Goal: Task Accomplishment & Management: Manage account settings

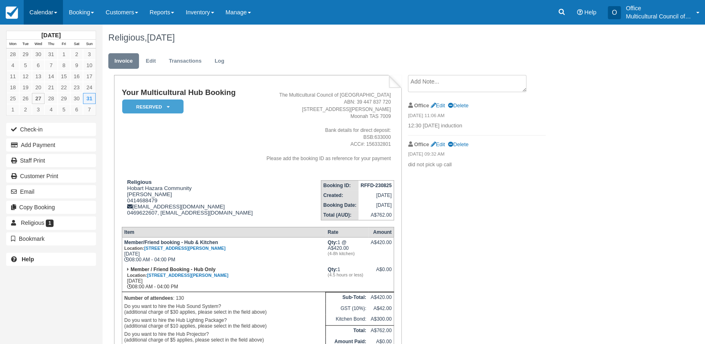
click at [34, 14] on link "Calendar" at bounding box center [43, 12] width 39 height 25
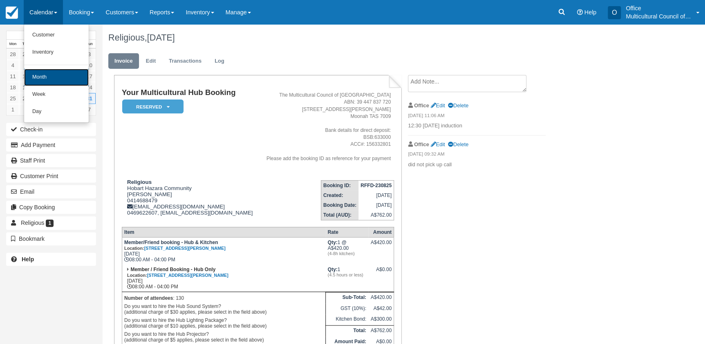
click at [46, 78] on link "Month" at bounding box center [56, 77] width 65 height 17
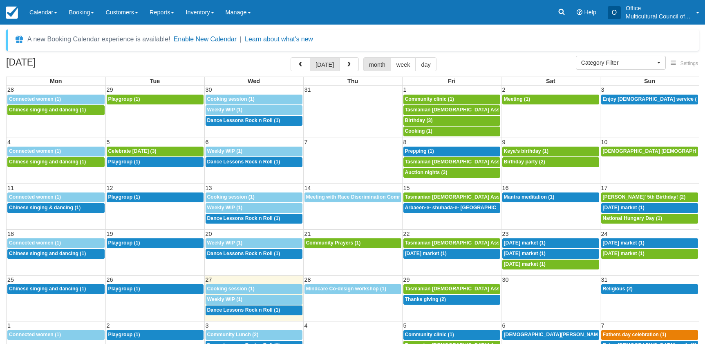
select select
click at [642, 295] on td "8a Religious (2)" at bounding box center [649, 299] width 99 height 32
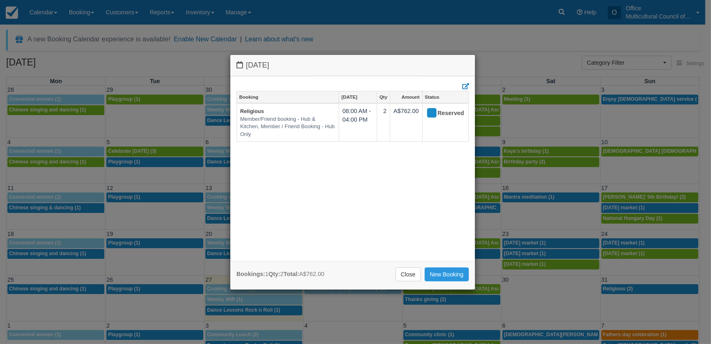
click at [641, 290] on div "Sunday August 31 2025 Booking Aug 31 Qty Amount Status Religious Member/Friend …" at bounding box center [355, 172] width 711 height 344
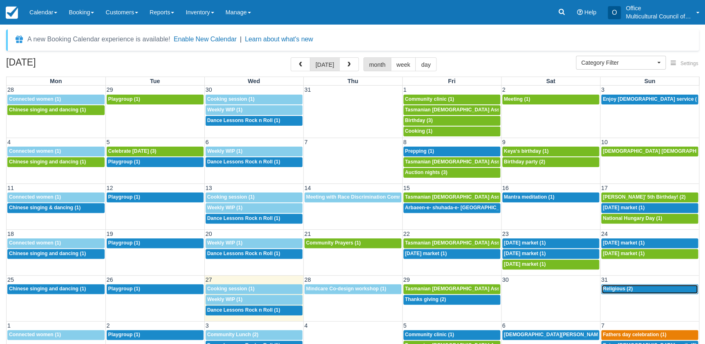
click at [642, 288] on div "8a Religious (2)" at bounding box center [650, 288] width 94 height 7
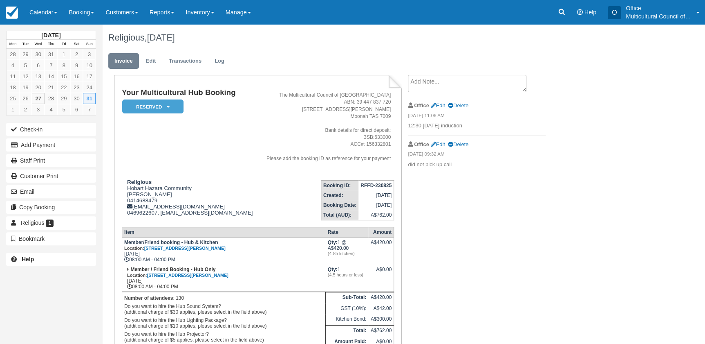
click at [442, 84] on textarea at bounding box center [467, 83] width 119 height 17
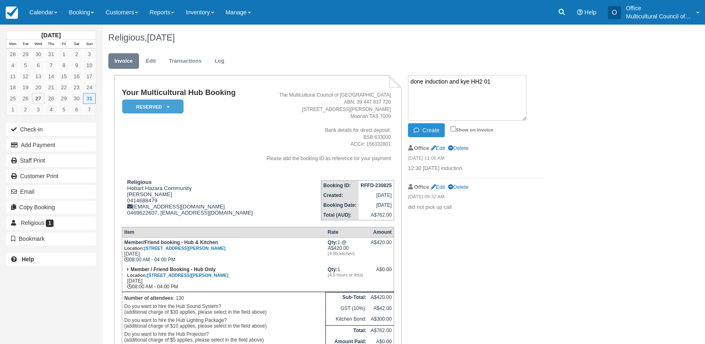
type textarea "done induction and kye HH2 01"
click at [431, 130] on button "Create" at bounding box center [426, 130] width 37 height 14
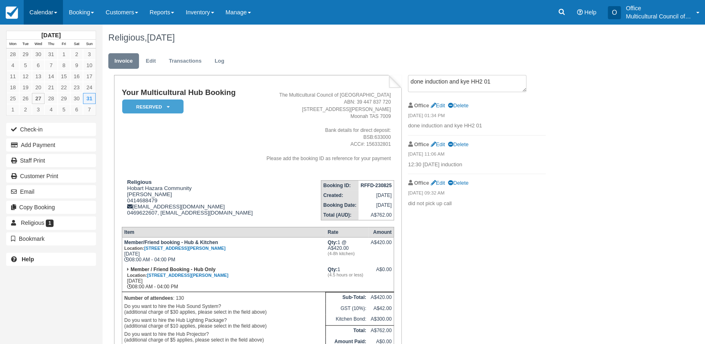
click at [34, 15] on link "Calendar" at bounding box center [43, 12] width 39 height 25
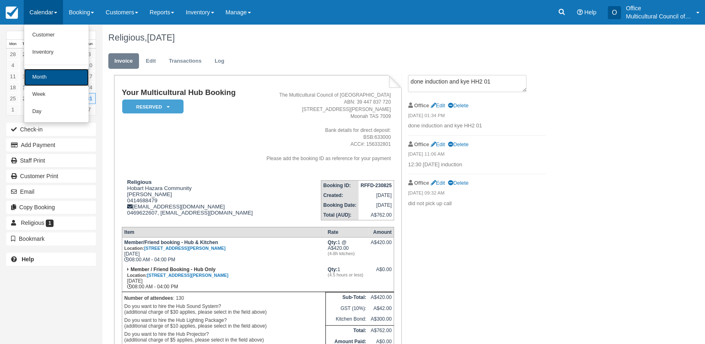
click at [52, 73] on link "Month" at bounding box center [56, 77] width 65 height 17
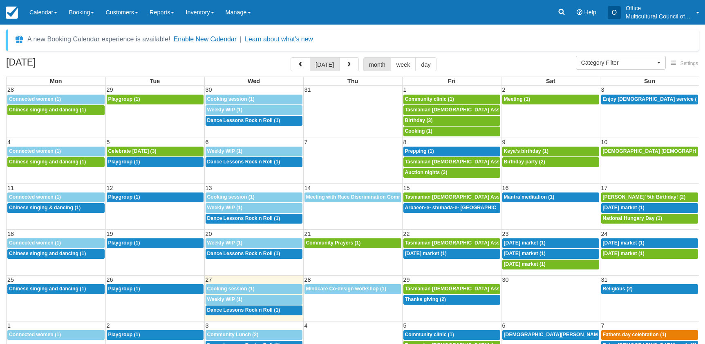
select select
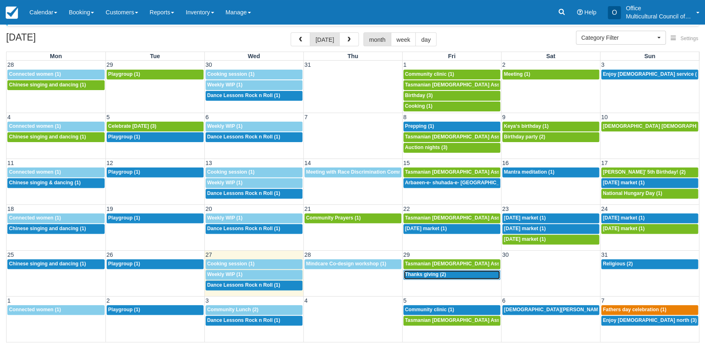
click at [429, 275] on span "Thanks giving (2)" at bounding box center [425, 274] width 41 height 6
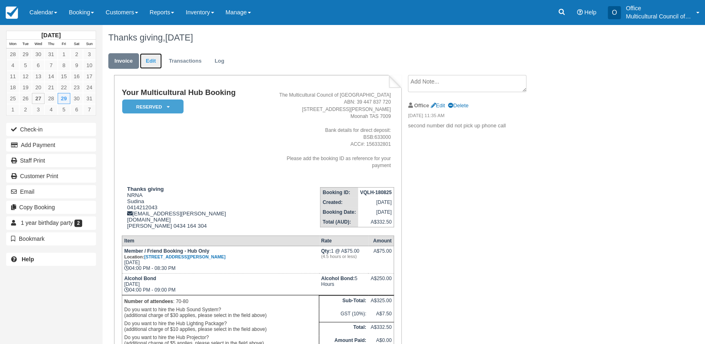
click at [146, 59] on link "Edit" at bounding box center [151, 61] width 22 height 16
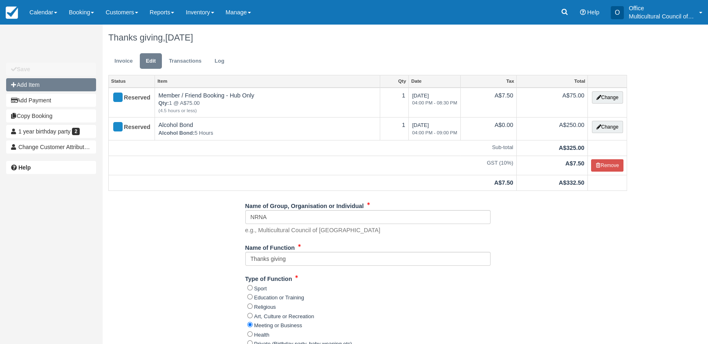
click at [37, 88] on button "Add Item" at bounding box center [51, 84] width 90 height 13
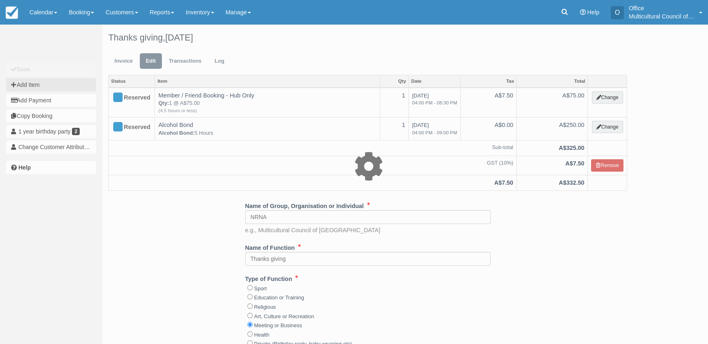
type input "0.00"
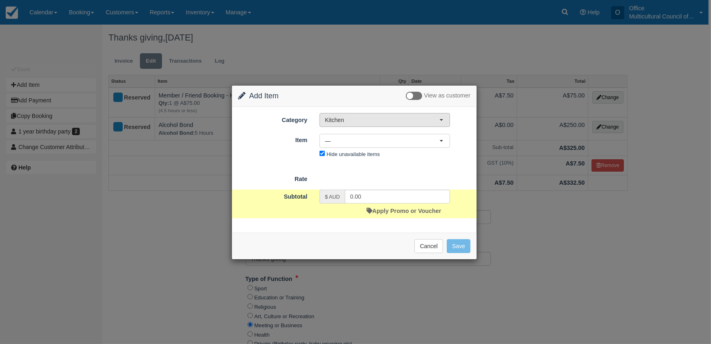
click at [370, 121] on span "Kitchen" at bounding box center [382, 120] width 115 height 8
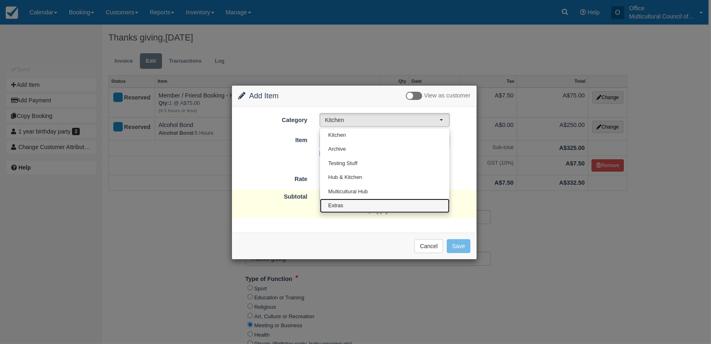
click at [345, 203] on link "Extras" at bounding box center [385, 205] width 130 height 14
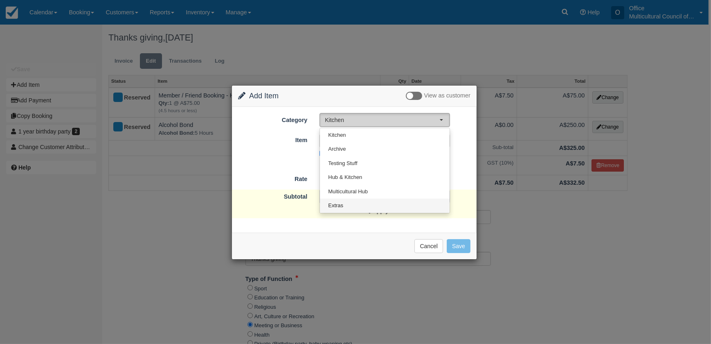
select select "4"
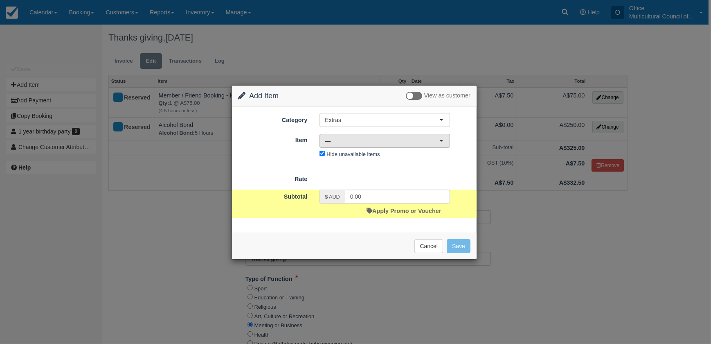
click at [384, 141] on span "—" at bounding box center [382, 141] width 115 height 8
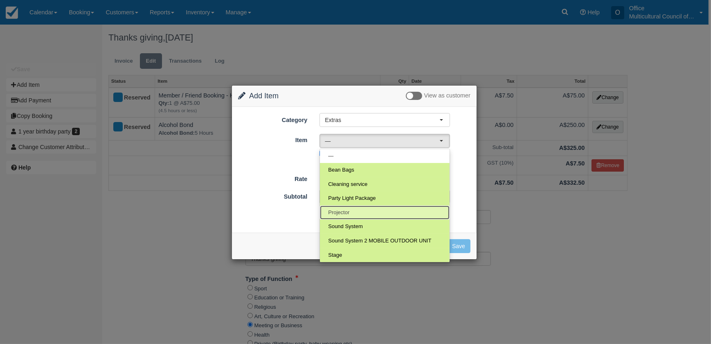
click at [375, 208] on link "Projector" at bounding box center [385, 212] width 130 height 14
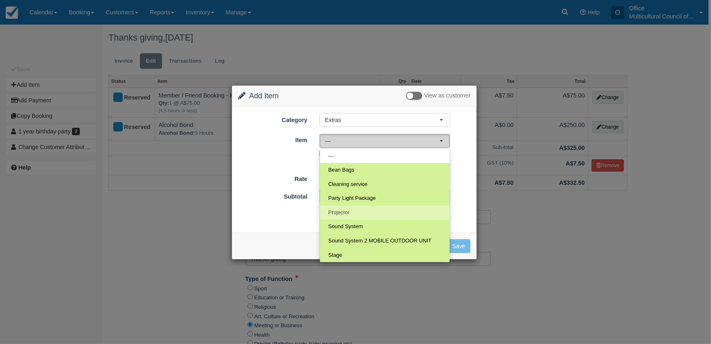
select select "9"
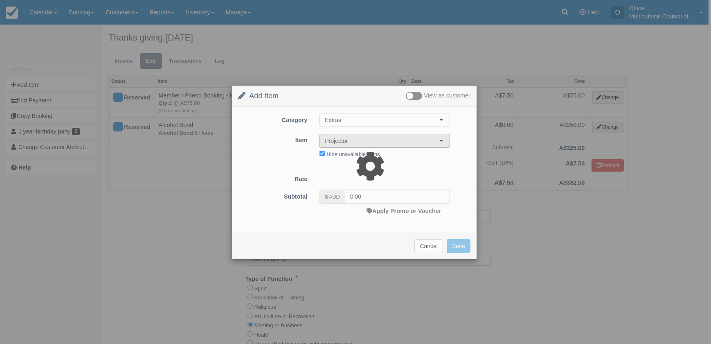
type input "5.00"
select select "08:00"
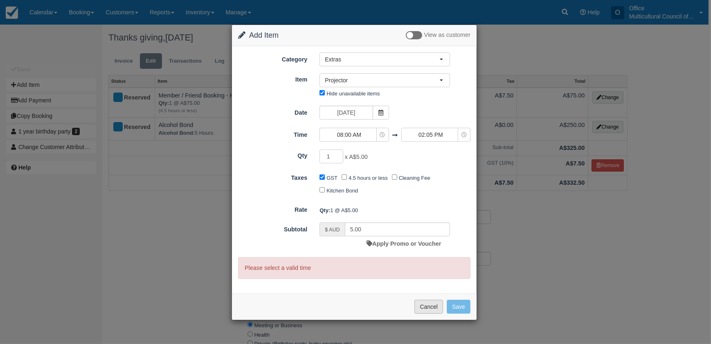
click at [422, 302] on button "Cancel" at bounding box center [428, 306] width 29 height 14
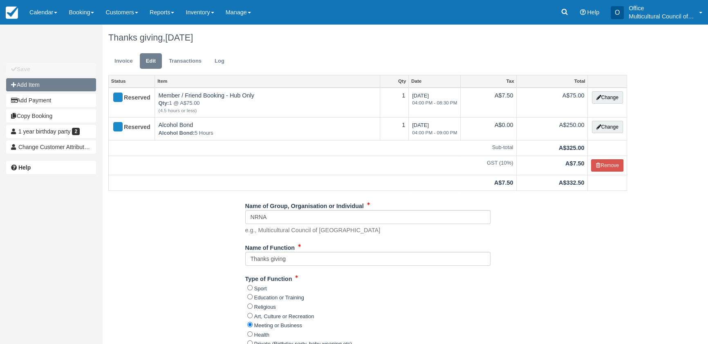
click at [61, 83] on button "Add Item" at bounding box center [51, 84] width 90 height 13
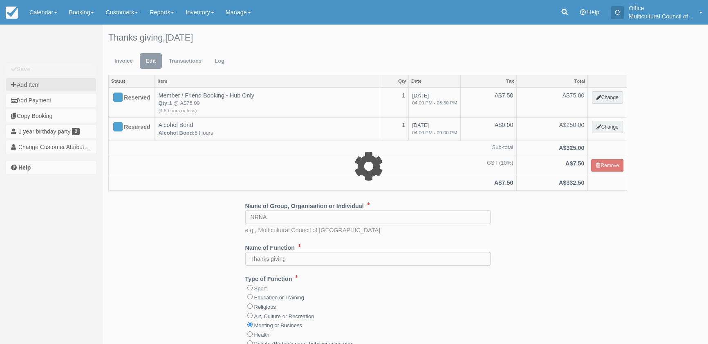
select select "8"
type input "0.00"
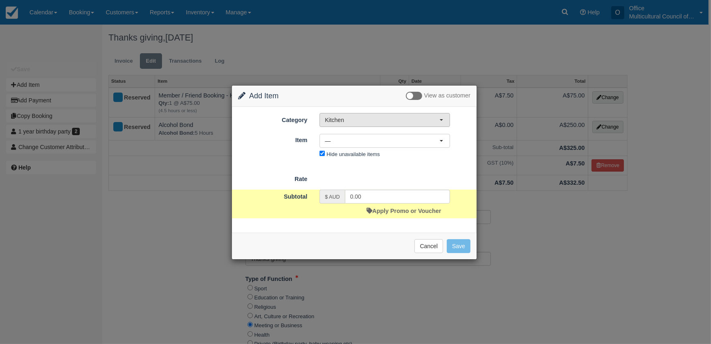
click at [376, 123] on button "Kitchen" at bounding box center [384, 120] width 130 height 14
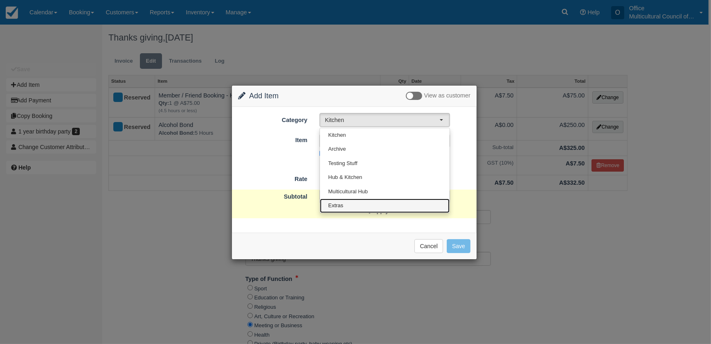
click at [378, 200] on link "Extras" at bounding box center [385, 205] width 130 height 14
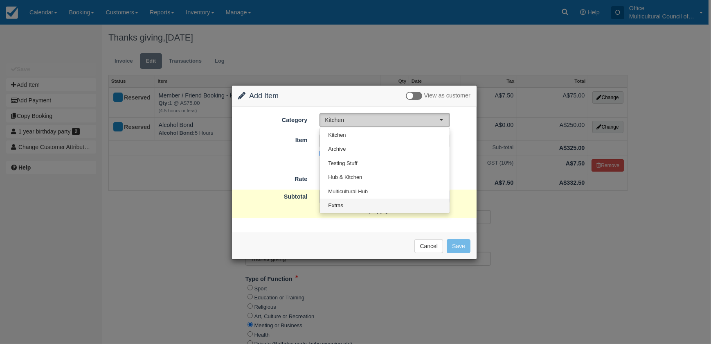
select select "4"
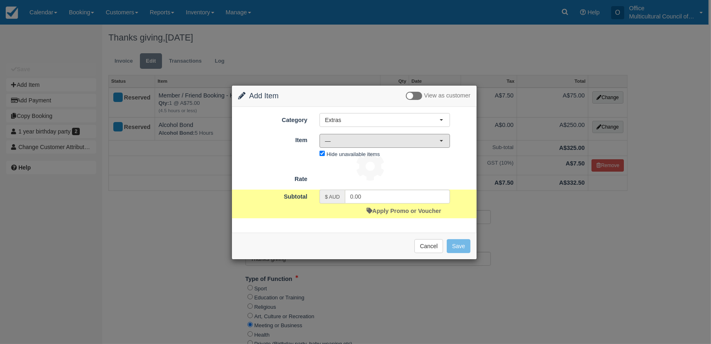
click at [377, 144] on span "—" at bounding box center [382, 141] width 115 height 8
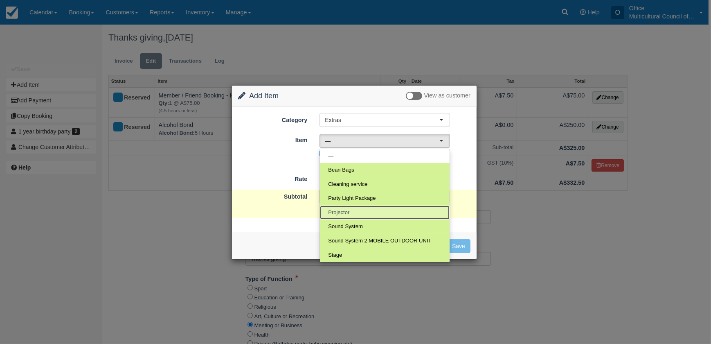
click at [372, 213] on link "Projector" at bounding box center [385, 212] width 130 height 14
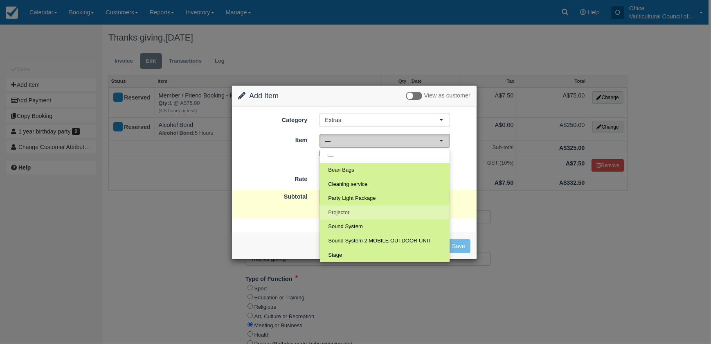
select select "9"
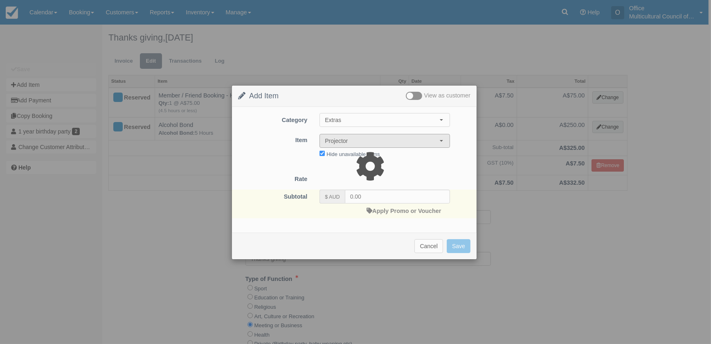
type input "5.00"
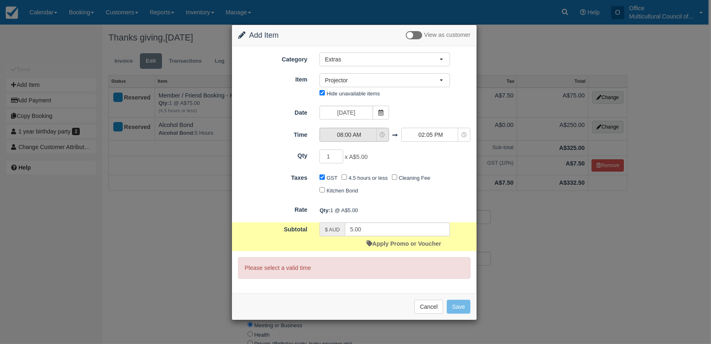
click at [369, 137] on span "08:00 AM" at bounding box center [349, 134] width 58 height 8
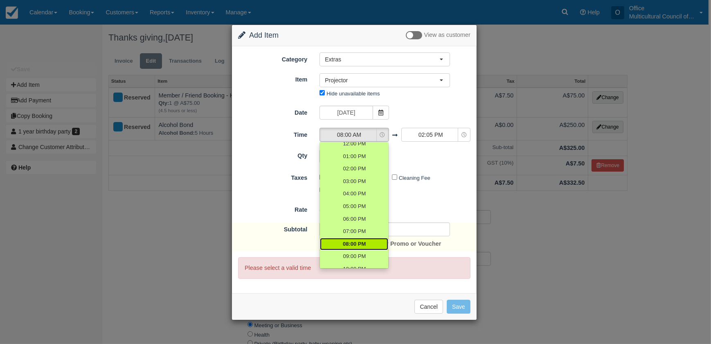
scroll to position [74, 0]
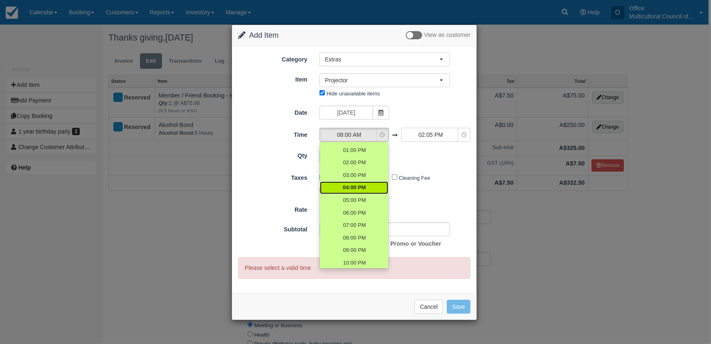
click at [360, 191] on span "04:00 PM" at bounding box center [354, 188] width 23 height 8
select select "16:00"
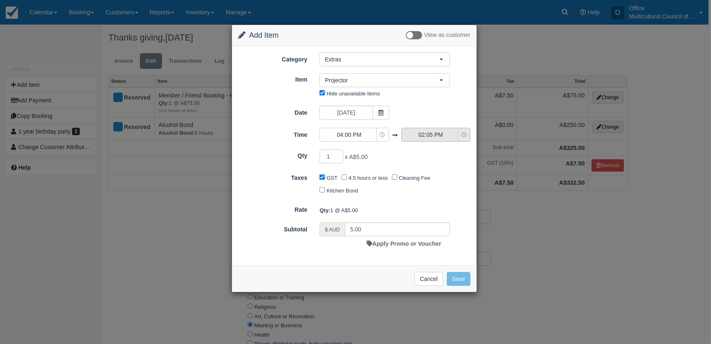
click at [426, 133] on span "02:05 PM" at bounding box center [431, 134] width 58 height 8
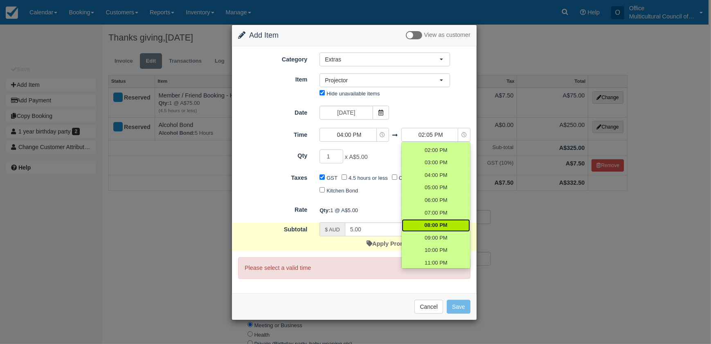
click at [436, 224] on span "08:00 PM" at bounding box center [435, 225] width 23 height 8
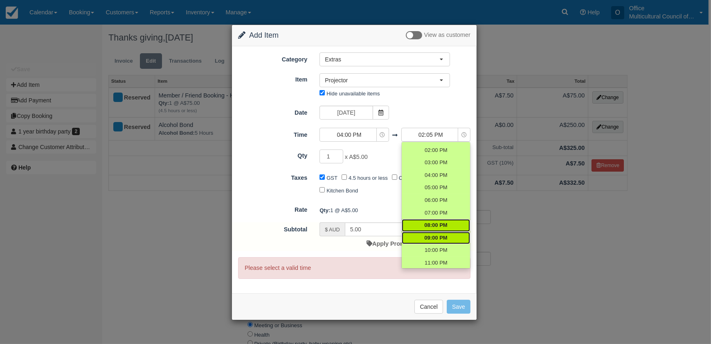
click at [436, 237] on span "09:00 PM" at bounding box center [435, 238] width 23 height 8
click at [381, 201] on form "Category Extras Kitchen Archive Testing Stuff Hub & Kitchen Multicultural Hub E…" at bounding box center [354, 165] width 232 height 226
click at [425, 239] on span "09:00 PM" at bounding box center [435, 238] width 23 height 8
click at [385, 214] on div "Qty: 1 @ A$5.00" at bounding box center [394, 209] width 163 height 13
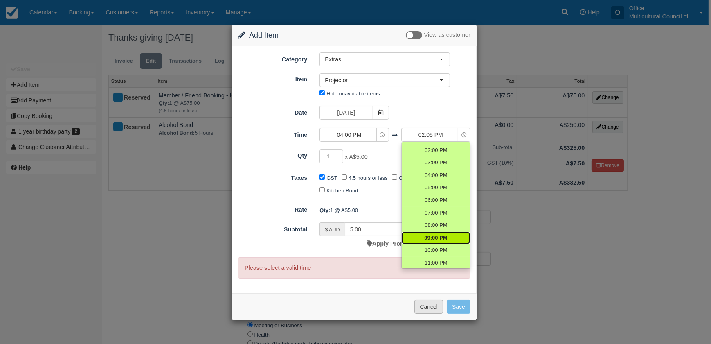
click at [431, 311] on button "Cancel" at bounding box center [428, 306] width 29 height 14
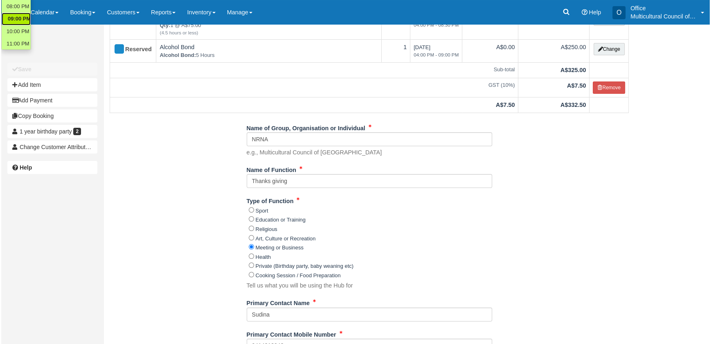
scroll to position [0, 0]
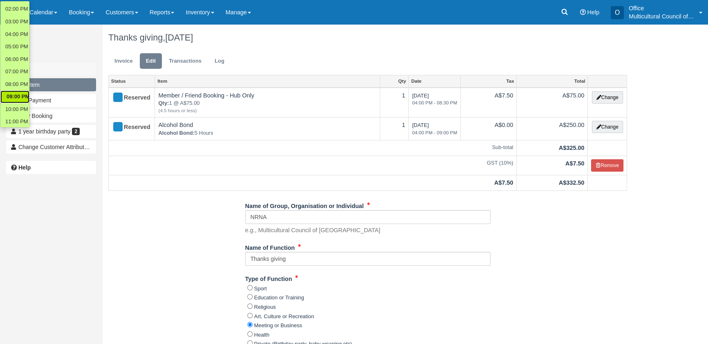
click at [54, 82] on button "Add Item" at bounding box center [51, 84] width 90 height 13
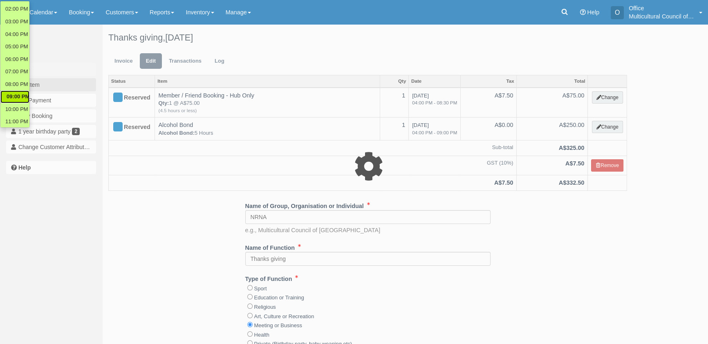
select select "8"
type input "0.00"
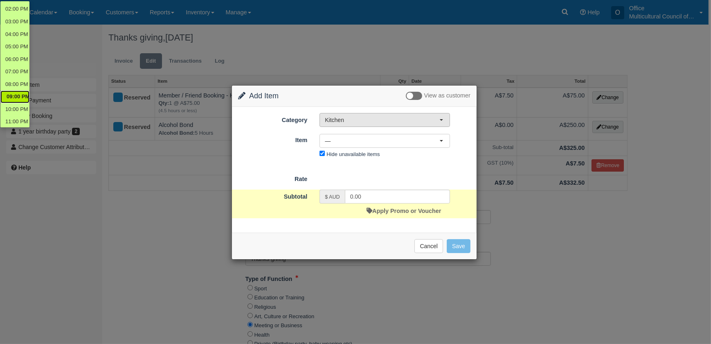
click at [371, 125] on button "Kitchen" at bounding box center [384, 120] width 130 height 14
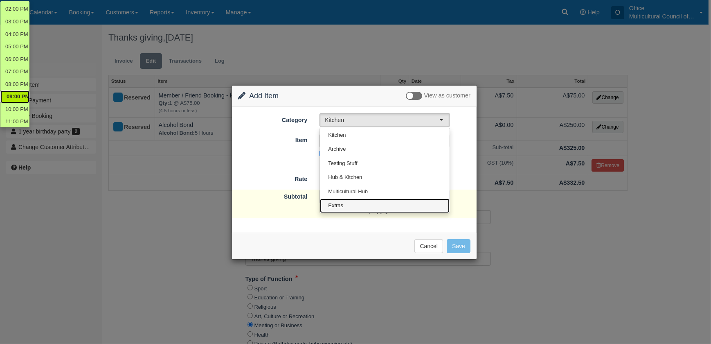
click at [376, 202] on link "Extras" at bounding box center [385, 205] width 130 height 14
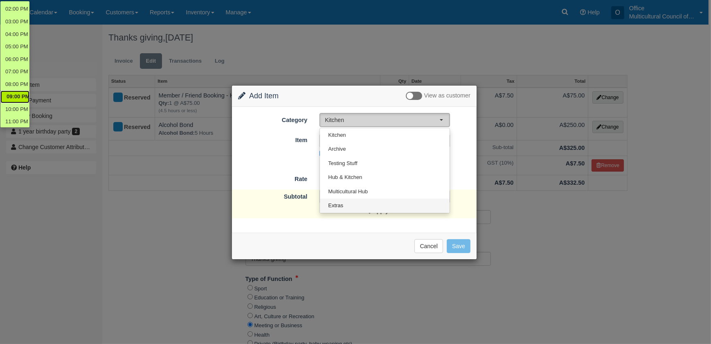
select select "4"
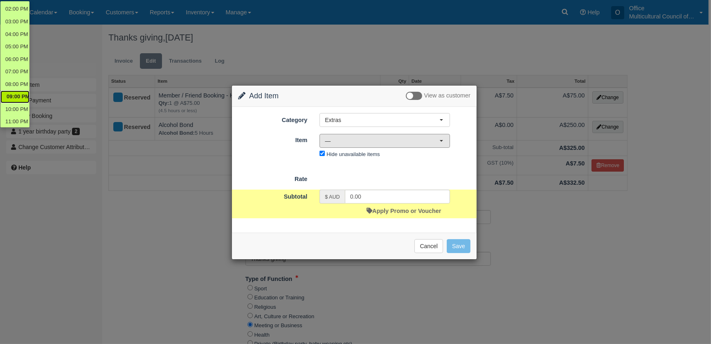
click at [382, 138] on span "—" at bounding box center [382, 141] width 115 height 8
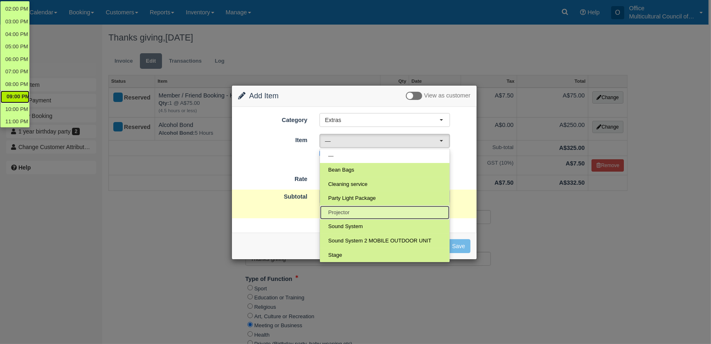
click at [375, 211] on link "Projector" at bounding box center [385, 212] width 130 height 14
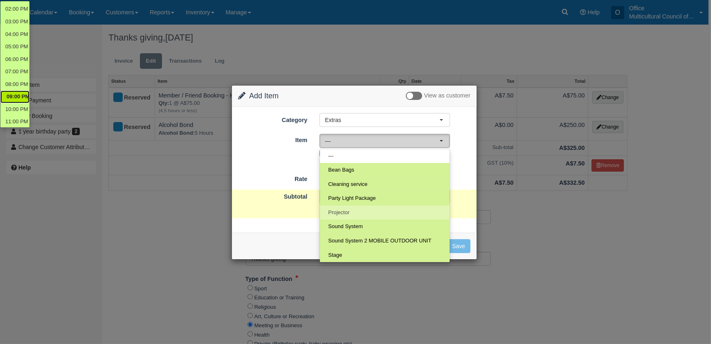
select select "9"
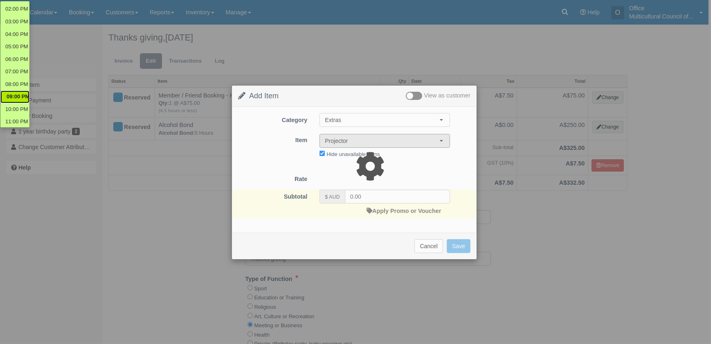
type input "5.00"
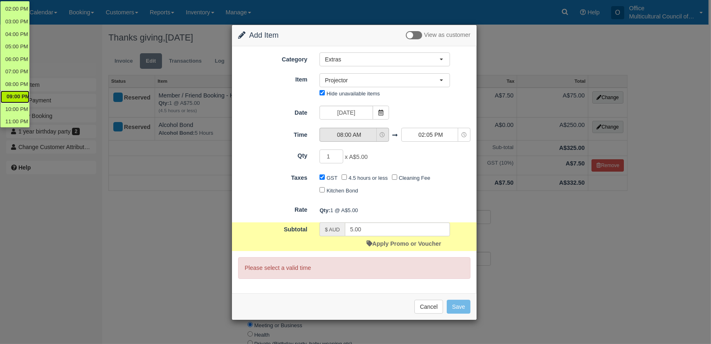
click at [370, 135] on span "08:00 AM" at bounding box center [349, 134] width 58 height 8
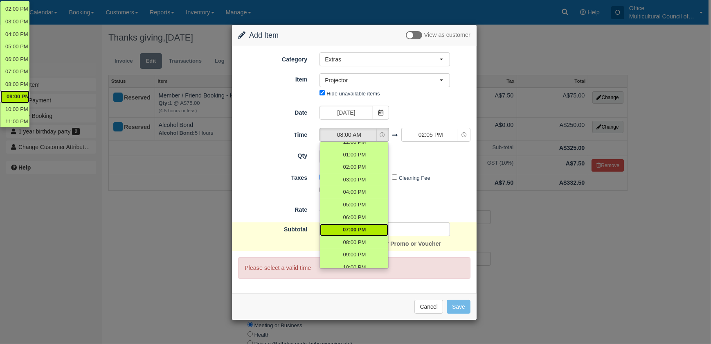
scroll to position [74, 0]
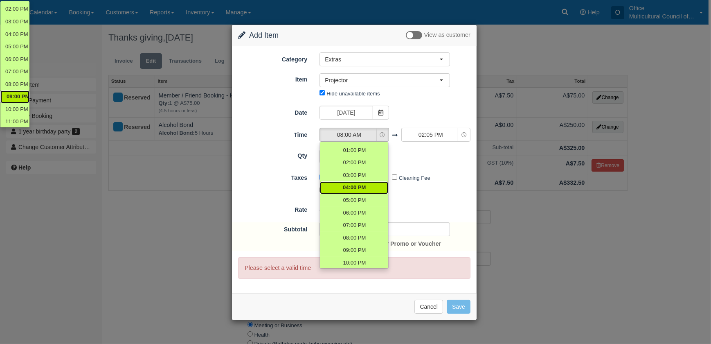
click at [357, 191] on span "04:00 PM" at bounding box center [354, 188] width 23 height 8
select select "16:00"
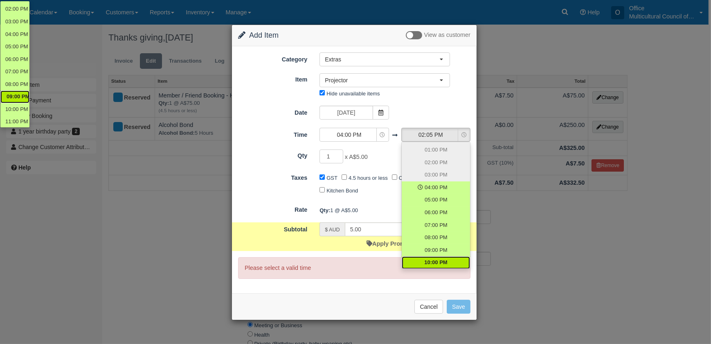
scroll to position [87, 0]
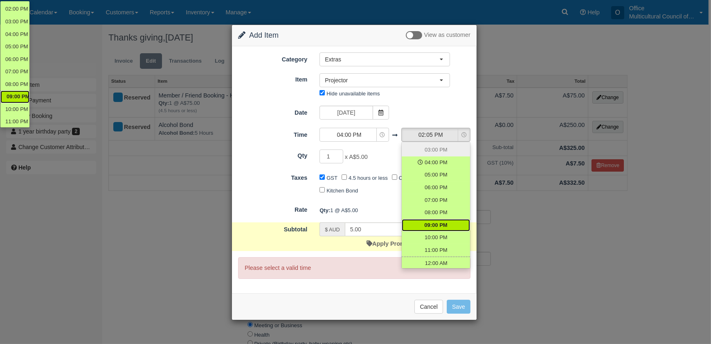
click at [434, 222] on span "09:00 PM" at bounding box center [435, 225] width 23 height 8
select select "21:00"
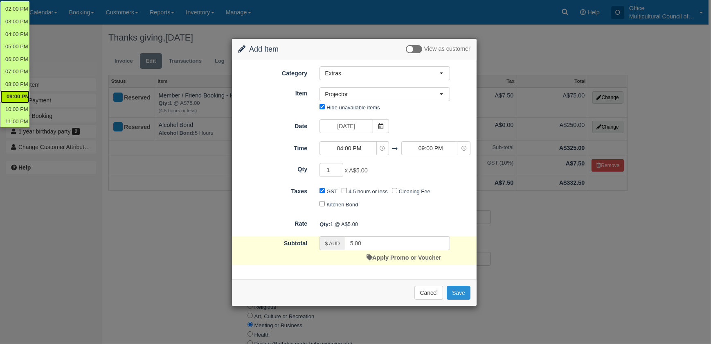
click at [454, 294] on button "Save" at bounding box center [459, 292] width 24 height 14
checkbox input "false"
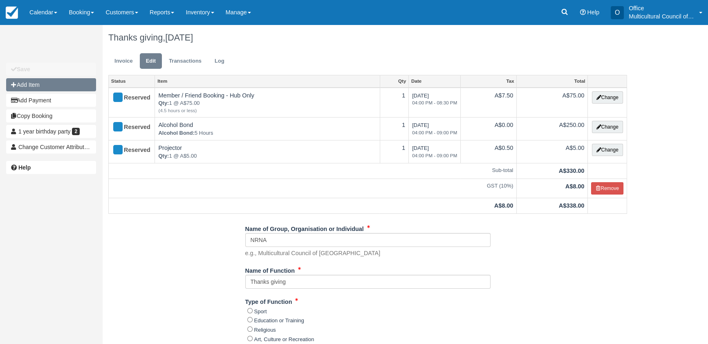
click at [63, 87] on button "Add Item" at bounding box center [51, 84] width 90 height 13
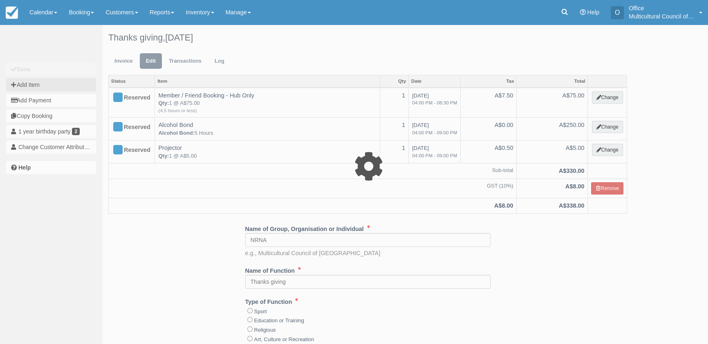
type input "0.00"
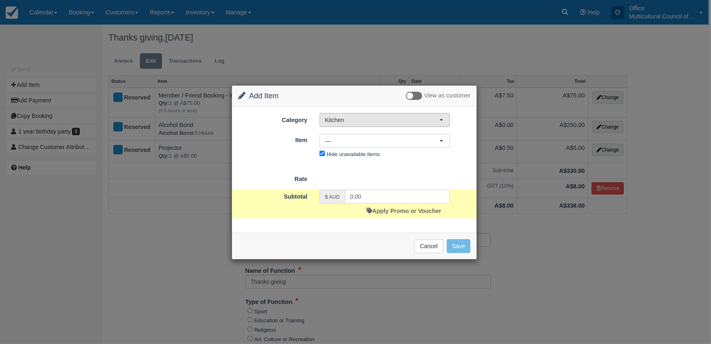
click at [377, 118] on span "Kitchen" at bounding box center [382, 120] width 115 height 8
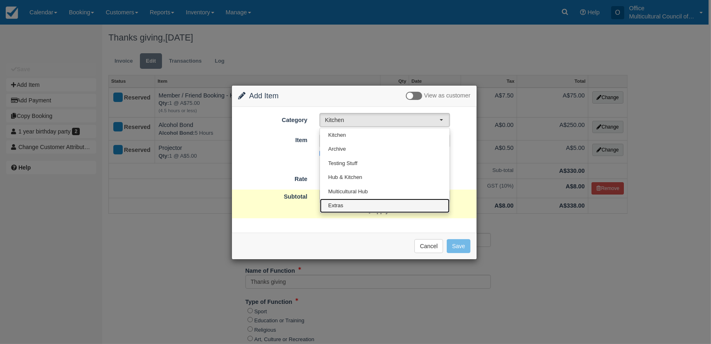
click at [392, 201] on link "Extras" at bounding box center [385, 205] width 130 height 14
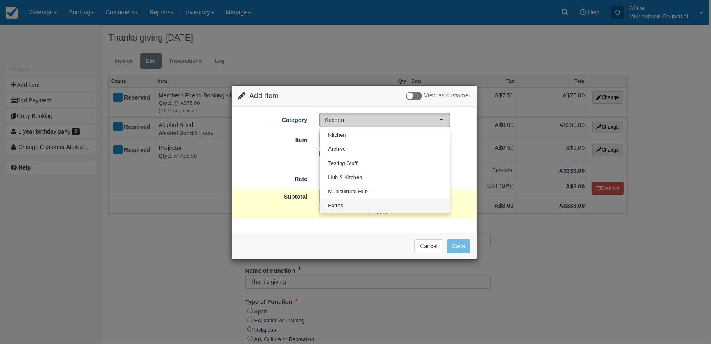
select select "4"
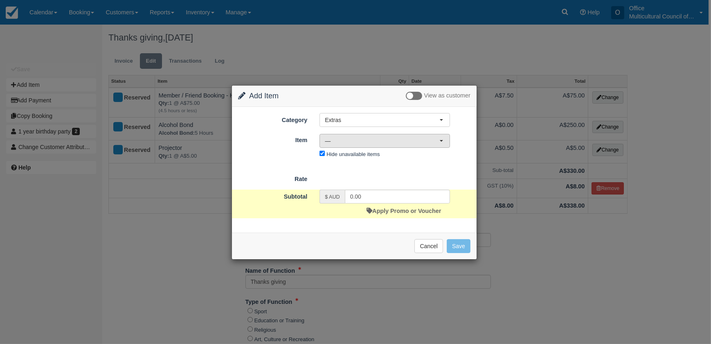
click at [409, 137] on span "—" at bounding box center [382, 141] width 115 height 8
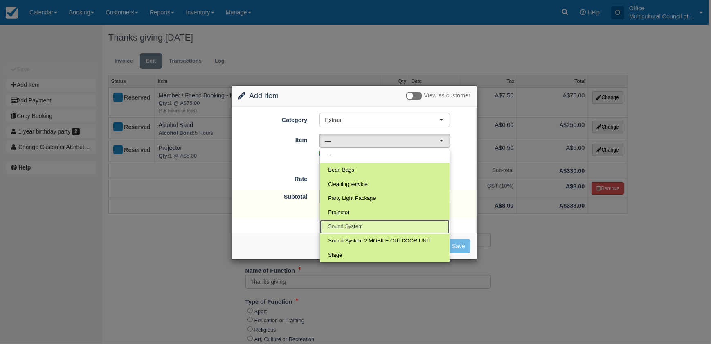
click at [366, 225] on link "Sound System" at bounding box center [385, 226] width 130 height 14
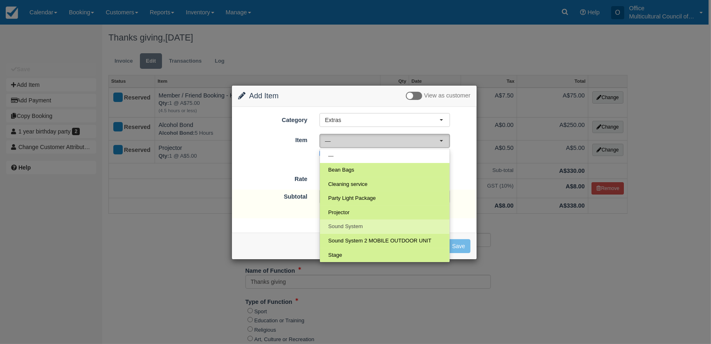
select select "8"
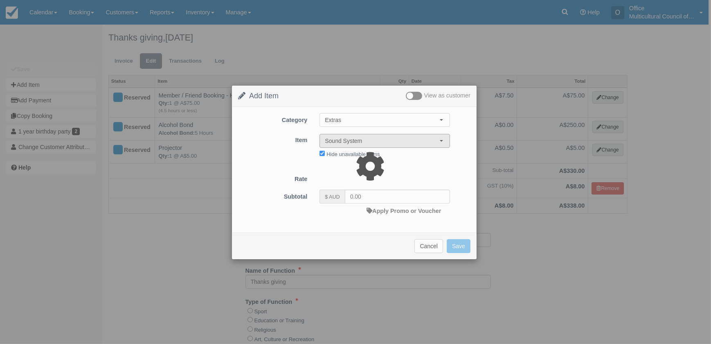
type input "30.00"
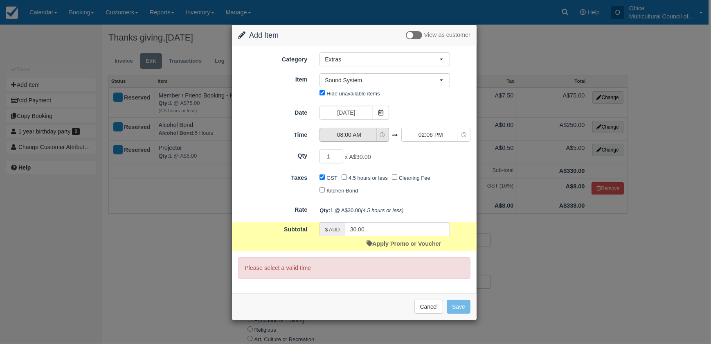
click at [377, 137] on span "08:00 AM" at bounding box center [349, 134] width 58 height 8
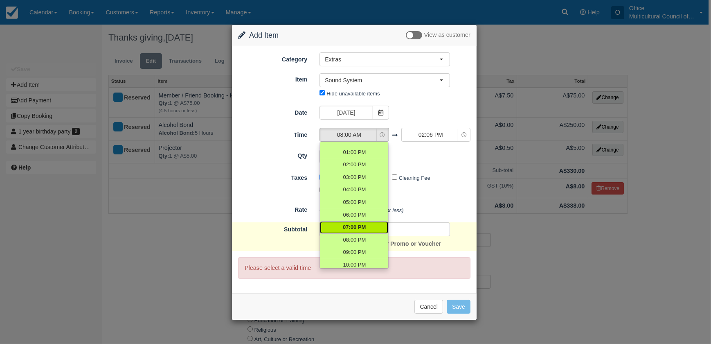
scroll to position [86, 0]
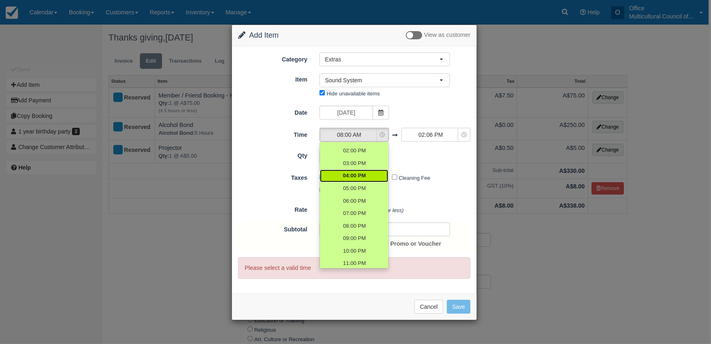
click at [367, 178] on link "04:00 PM" at bounding box center [354, 175] width 68 height 13
select select "16:00"
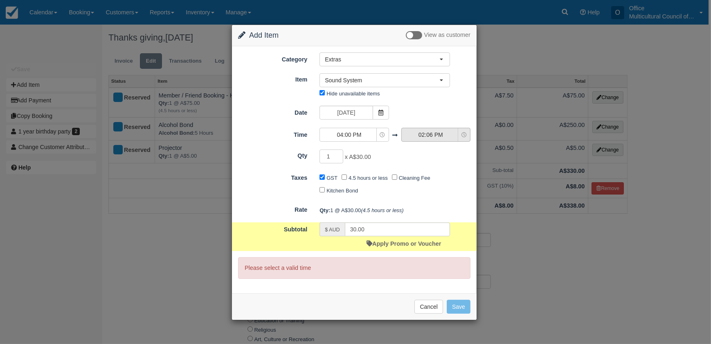
click at [426, 130] on span "02:06 PM" at bounding box center [431, 134] width 58 height 8
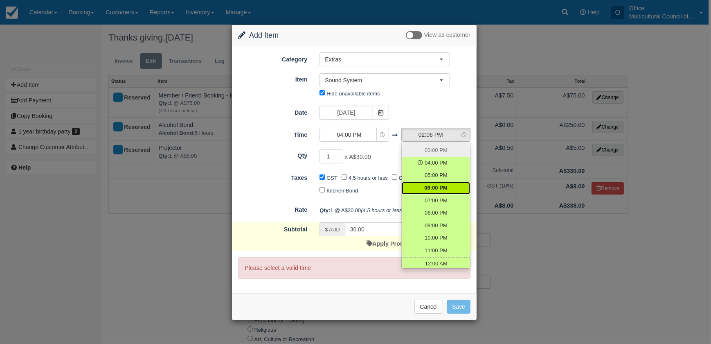
scroll to position [87, 0]
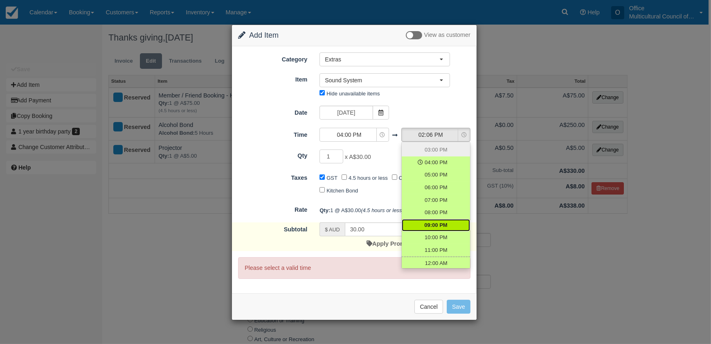
click at [432, 224] on span "09:00 PM" at bounding box center [435, 225] width 23 height 8
select select "21:00"
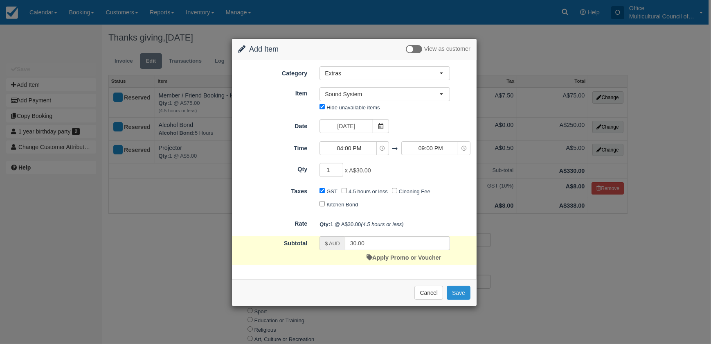
click at [456, 289] on button "Save" at bounding box center [459, 292] width 24 height 14
checkbox input "false"
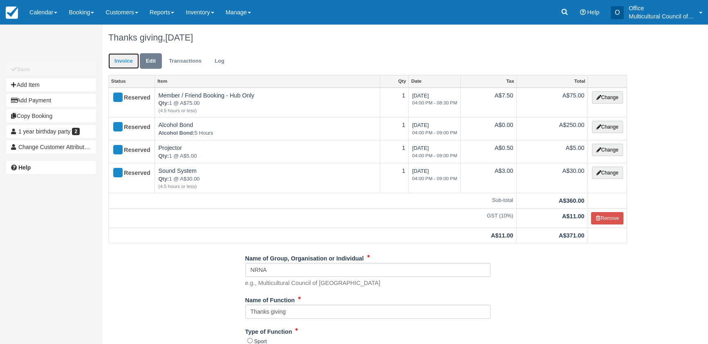
click at [120, 63] on link "Invoice" at bounding box center [123, 61] width 31 height 16
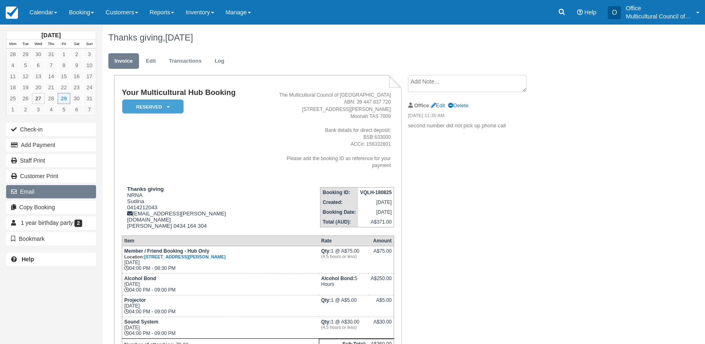
click at [57, 188] on button "Email" at bounding box center [51, 191] width 90 height 13
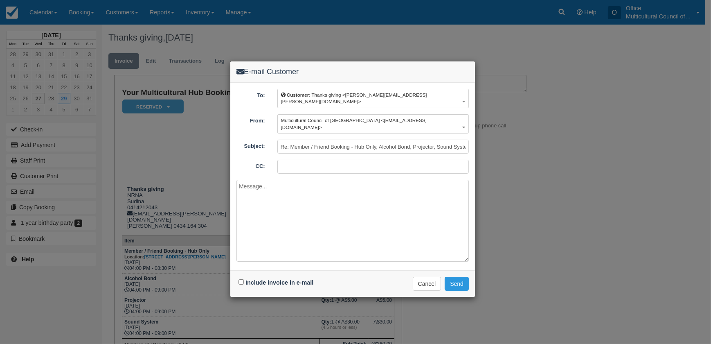
click at [279, 276] on div "Include invoice in e-mail" at bounding box center [276, 282] width 81 height 12
click at [281, 279] on label "Include invoice in e-mail" at bounding box center [279, 282] width 68 height 7
click at [244, 279] on input "Include invoice in e-mail" at bounding box center [240, 281] width 5 height 5
checkbox input "true"
click at [454, 276] on button "Send" at bounding box center [457, 283] width 24 height 14
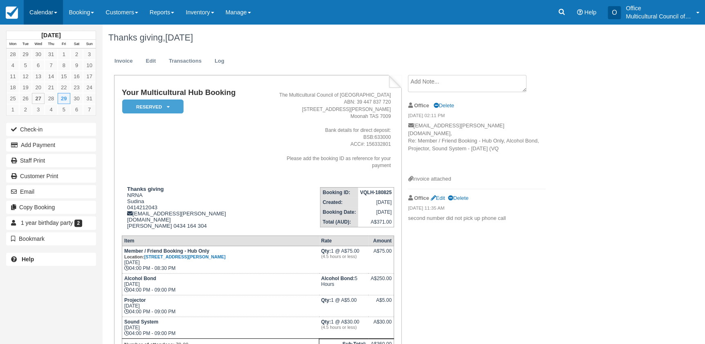
click at [34, 10] on link "Calendar" at bounding box center [43, 12] width 39 height 25
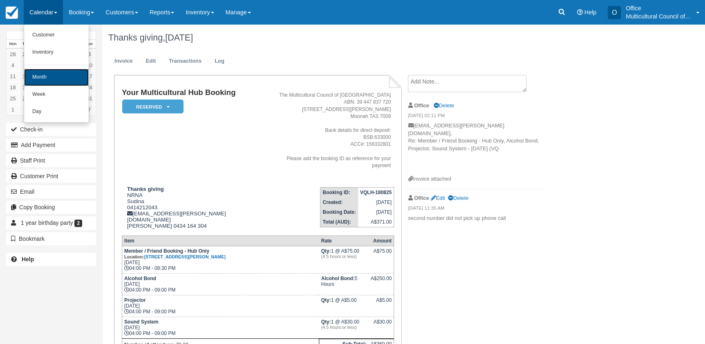
click at [48, 80] on link "Month" at bounding box center [56, 77] width 65 height 17
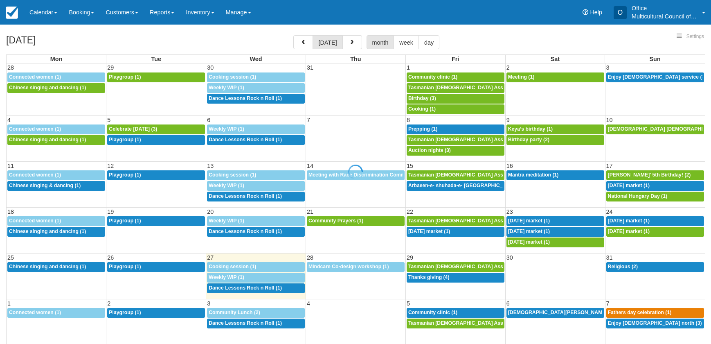
select select
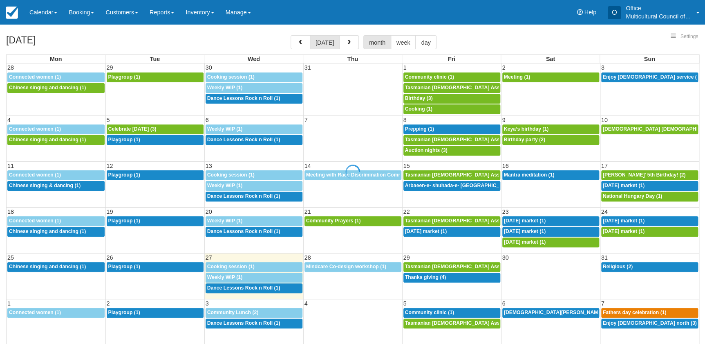
select select
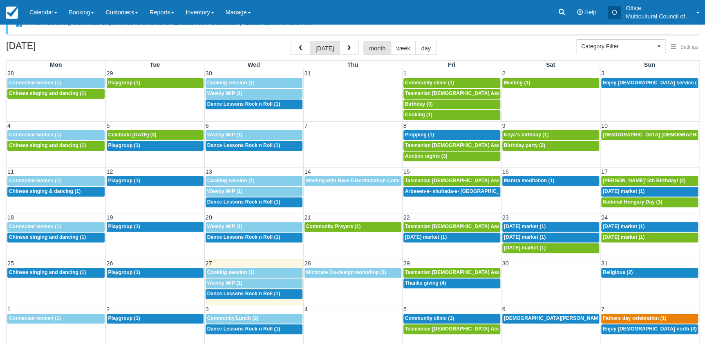
scroll to position [26, 0]
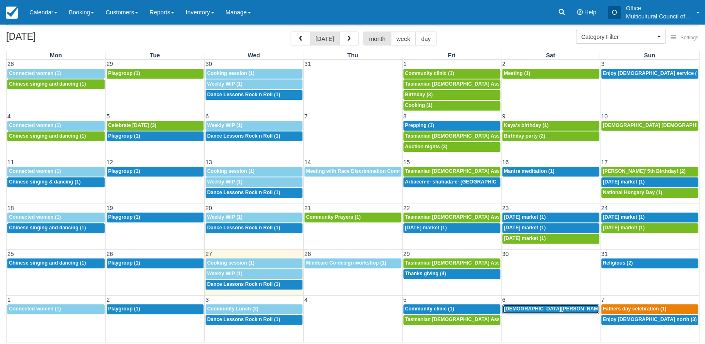
click at [537, 310] on span "[DEMOGRAPHIC_DATA][PERSON_NAME]’s birthday (1)" at bounding box center [570, 308] width 132 height 6
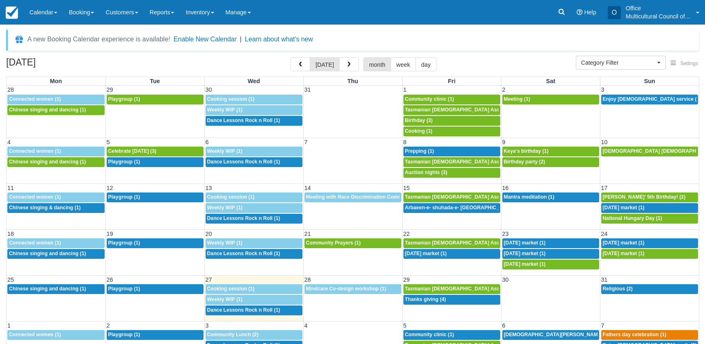
select select
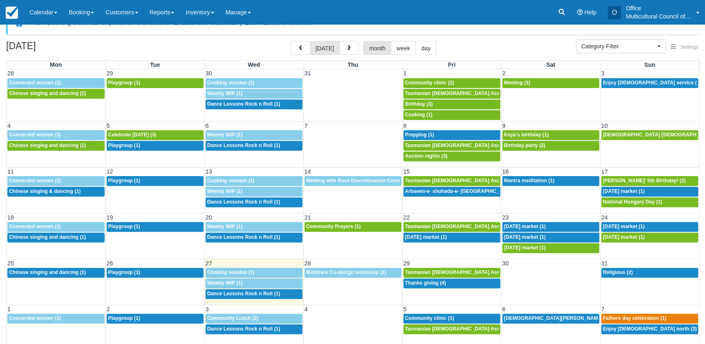
scroll to position [25, 0]
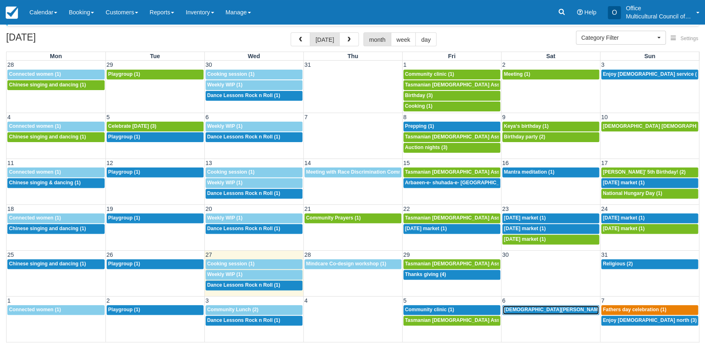
click at [544, 310] on span "[DEMOGRAPHIC_DATA][PERSON_NAME]’s birthday (1)" at bounding box center [570, 309] width 132 height 6
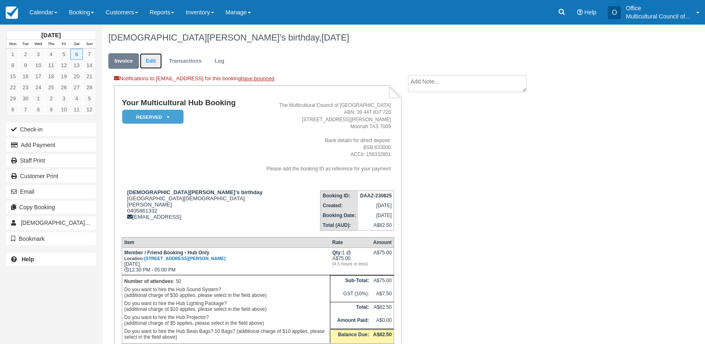
click at [151, 61] on link "Edit" at bounding box center [151, 61] width 22 height 16
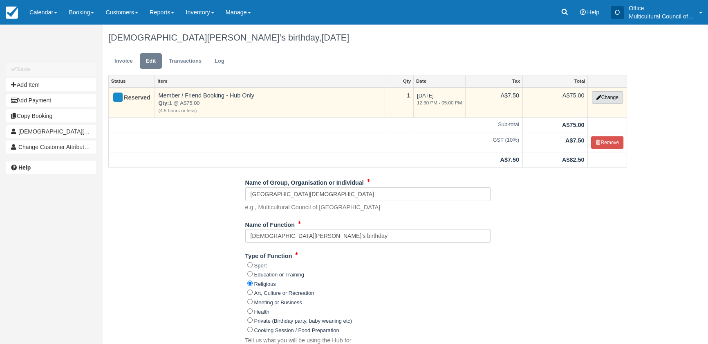
click at [615, 96] on button "Change" at bounding box center [607, 97] width 31 height 12
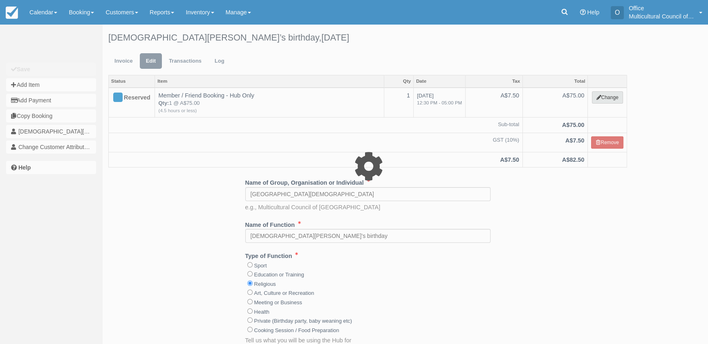
select select "2"
type input "75.00"
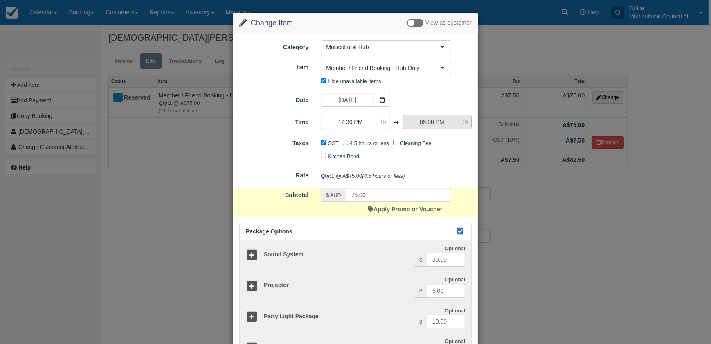
click at [433, 121] on span "05:00 PM" at bounding box center [432, 122] width 58 height 8
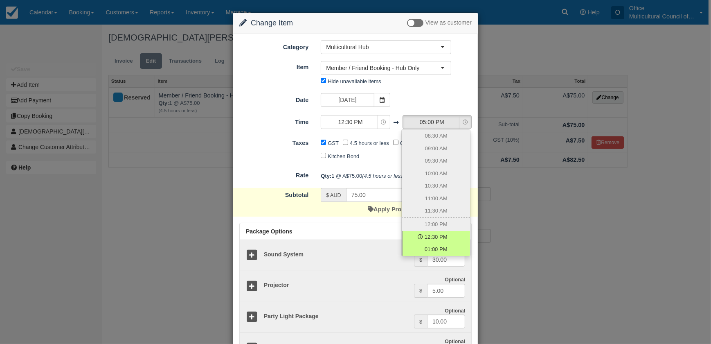
scroll to position [156, 0]
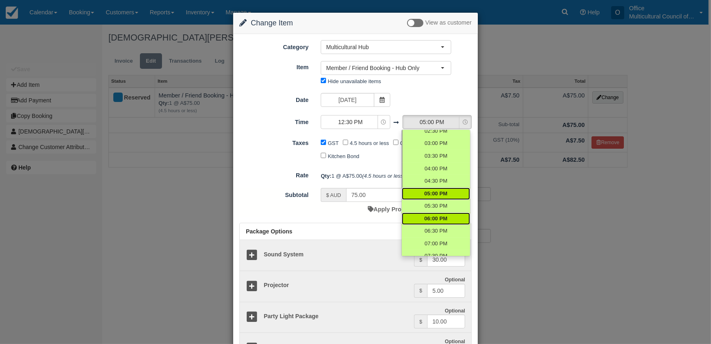
click at [440, 218] on span "06:00 PM" at bounding box center [435, 219] width 23 height 8
select select "18:00"
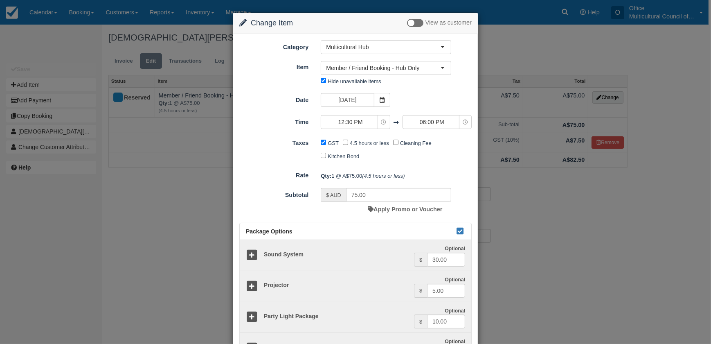
type input "170.00"
click at [422, 124] on span "06:00 PM" at bounding box center [432, 122] width 58 height 8
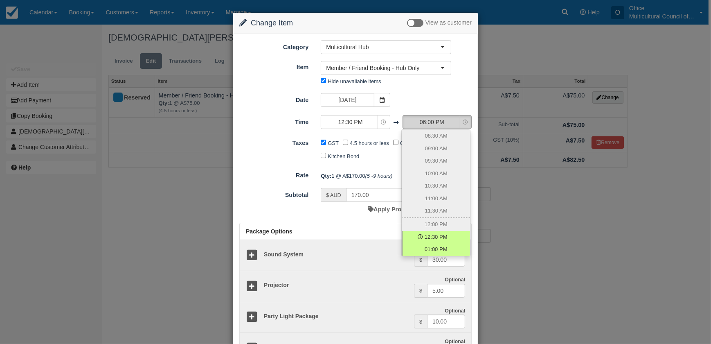
scroll to position [181, 0]
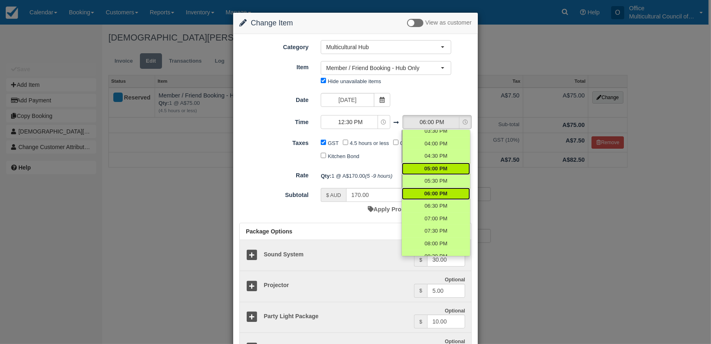
click at [434, 166] on span "05:00 PM" at bounding box center [435, 169] width 23 height 8
select select "17:00"
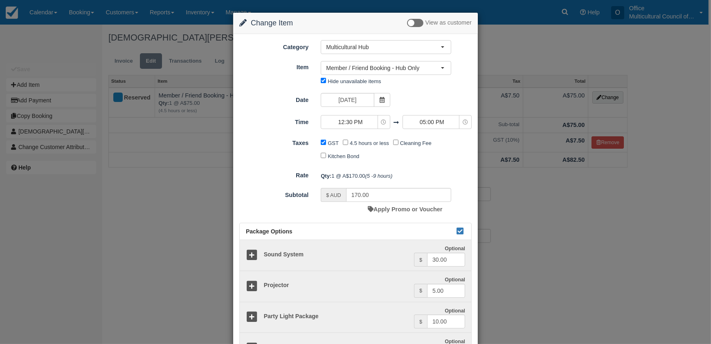
type input "75.00"
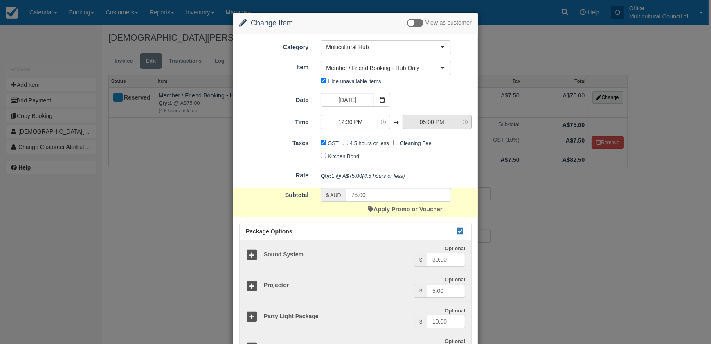
click at [437, 120] on span "05:00 PM" at bounding box center [432, 122] width 58 height 8
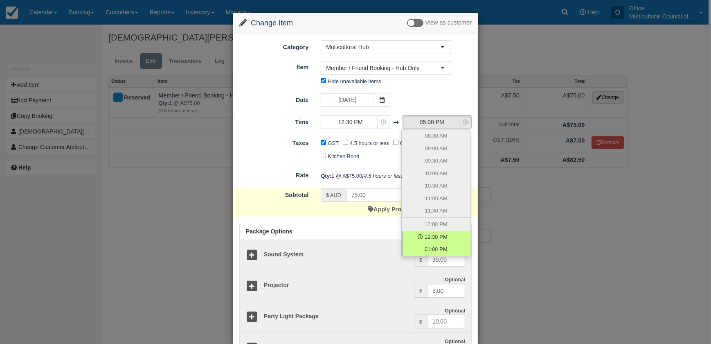
scroll to position [156, 0]
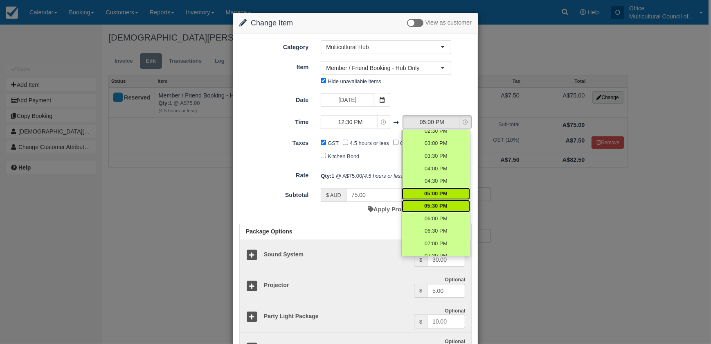
click at [439, 203] on span "05:30 PM" at bounding box center [435, 206] width 23 height 8
select select "17:30"
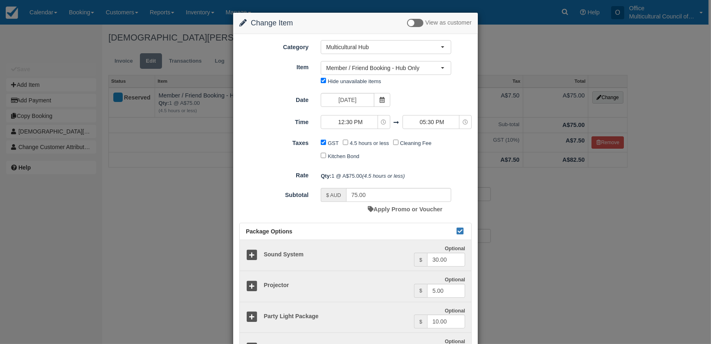
type input "170.00"
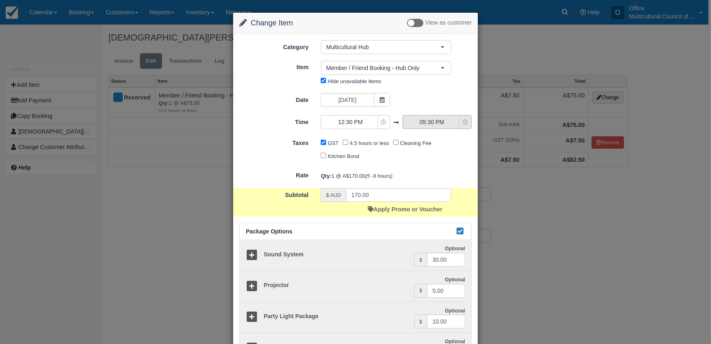
click at [421, 121] on span "05:30 PM" at bounding box center [432, 122] width 58 height 8
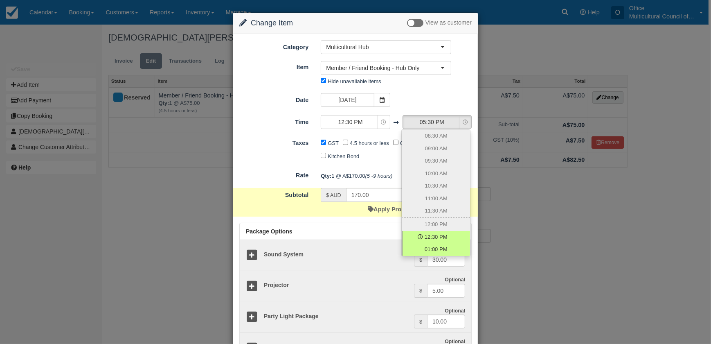
scroll to position [168, 0]
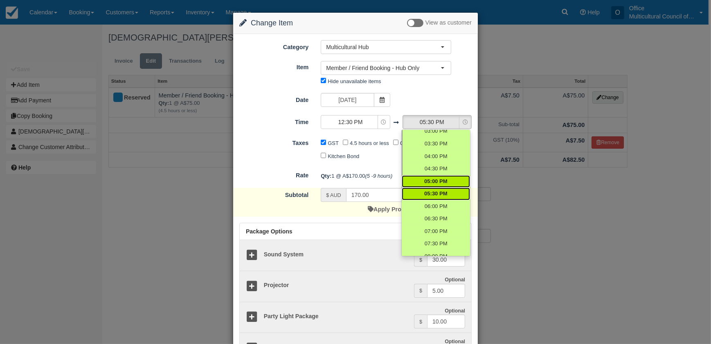
click at [426, 178] on span "05:00 PM" at bounding box center [435, 181] width 23 height 8
select select "17:00"
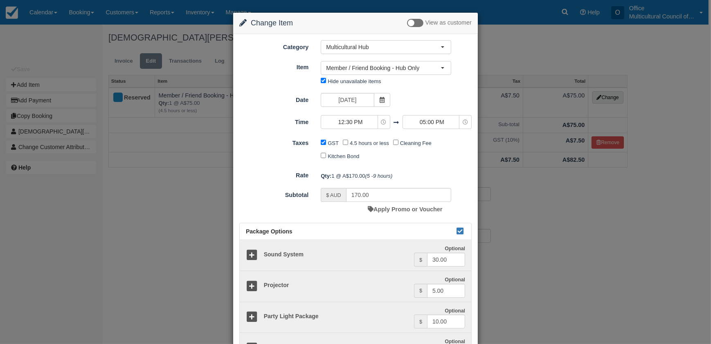
type input "75.00"
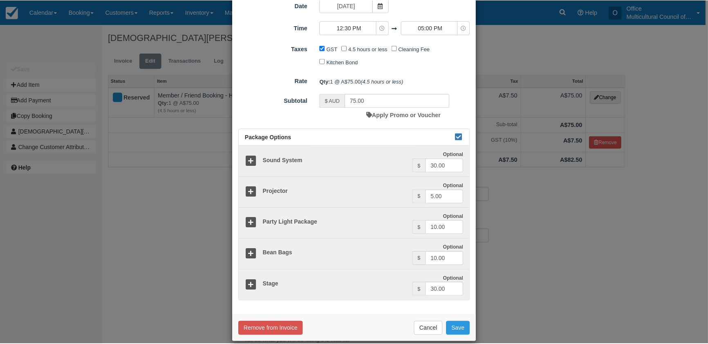
scroll to position [103, 0]
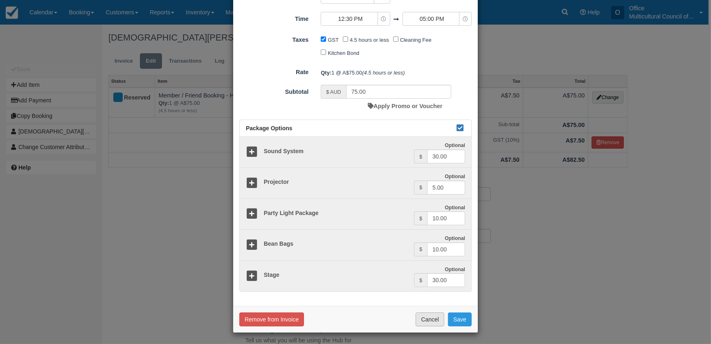
click at [436, 321] on button "Cancel" at bounding box center [430, 319] width 29 height 14
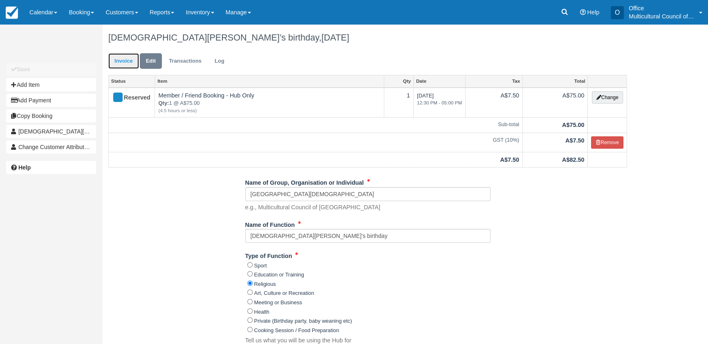
click at [118, 61] on link "Invoice" at bounding box center [123, 61] width 31 height 16
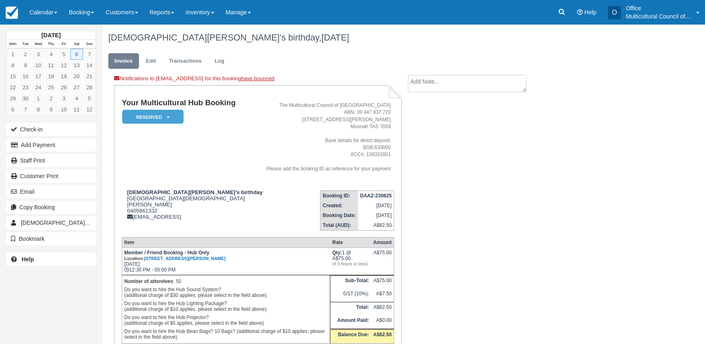
click at [425, 84] on textarea at bounding box center [467, 83] width 119 height 17
type textarea "04260560819"
click at [428, 129] on button "Create" at bounding box center [426, 130] width 37 height 14
